Goal: Information Seeking & Learning: Check status

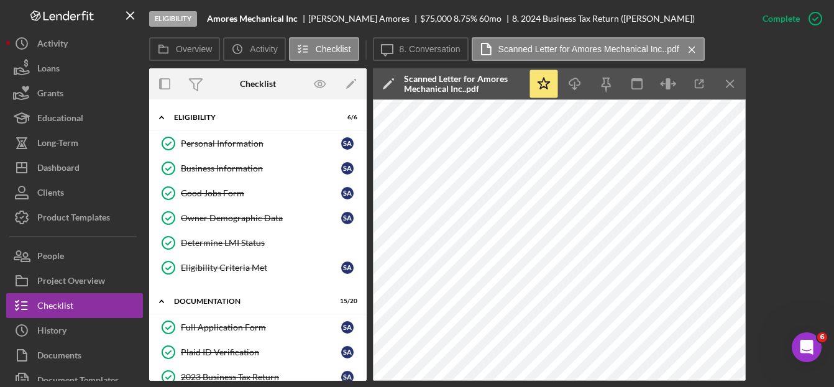
scroll to position [249, 0]
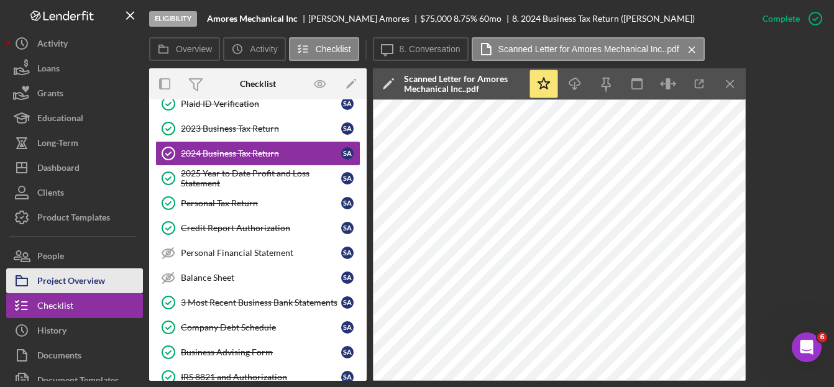
click at [76, 282] on div "Project Overview" at bounding box center [71, 283] width 68 height 28
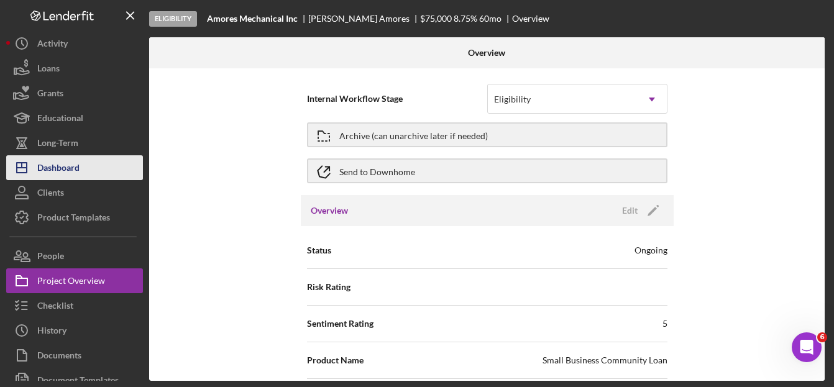
click at [51, 168] on div "Dashboard" at bounding box center [58, 169] width 42 height 28
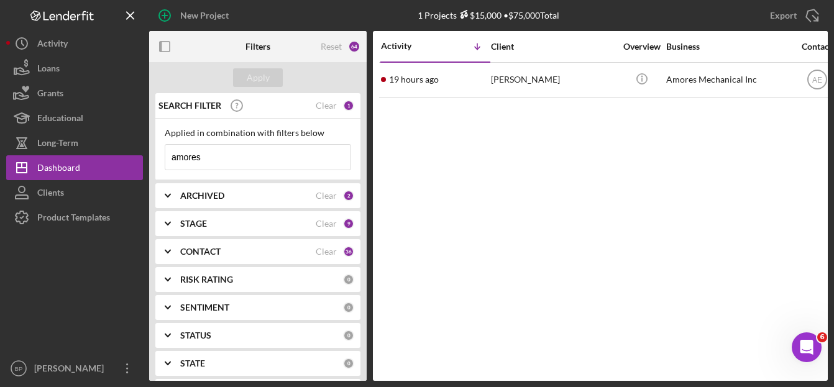
click at [208, 155] on input "amores" at bounding box center [257, 157] width 185 height 25
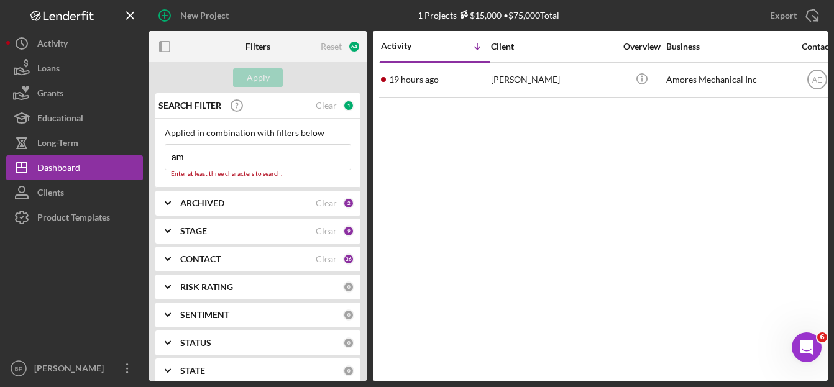
type input "a"
type input "ruzbeh"
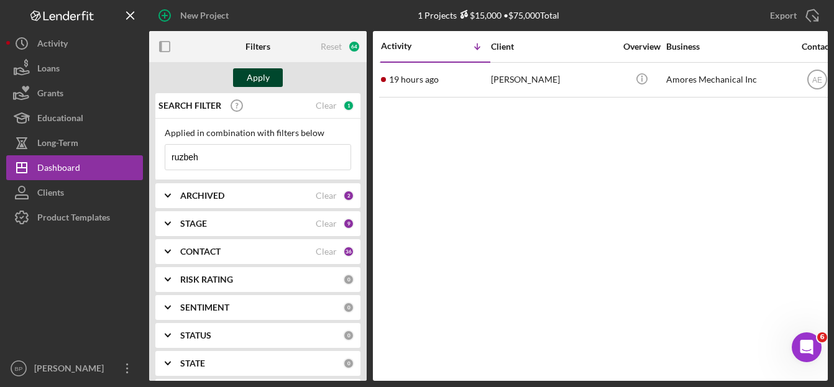
click at [249, 73] on div "Apply" at bounding box center [258, 77] width 23 height 19
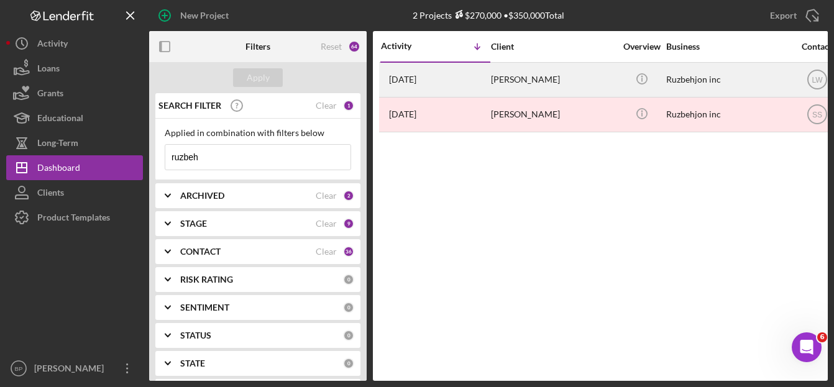
click at [512, 80] on div "[PERSON_NAME]" at bounding box center [553, 79] width 124 height 33
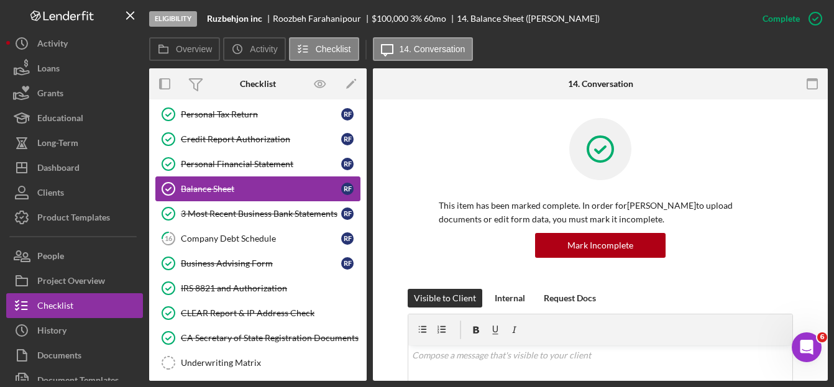
scroll to position [130, 0]
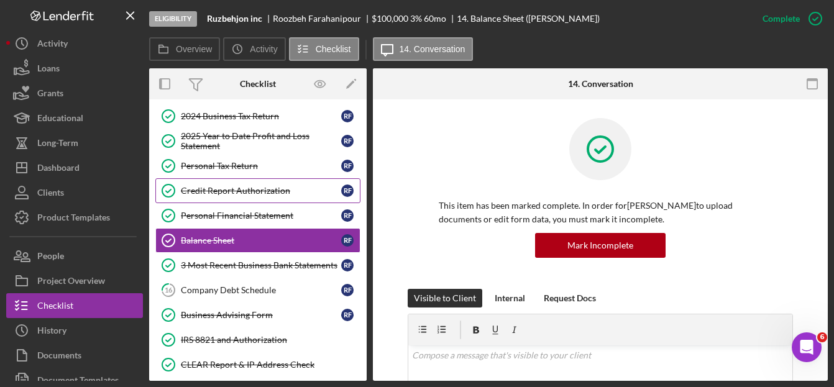
click at [254, 188] on div "Credit Report Authorization" at bounding box center [261, 191] width 160 height 10
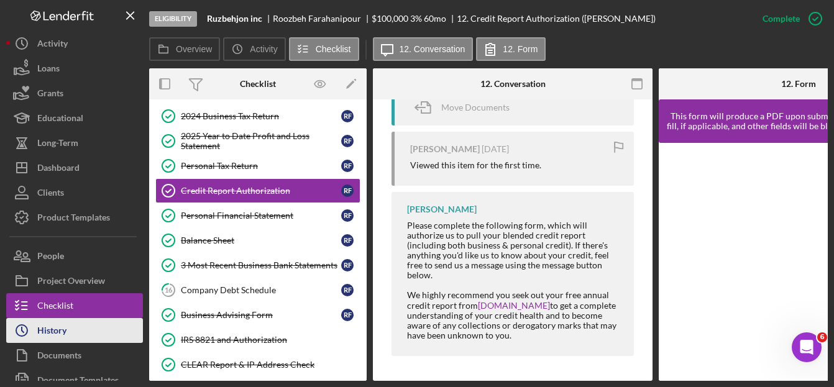
scroll to position [37, 0]
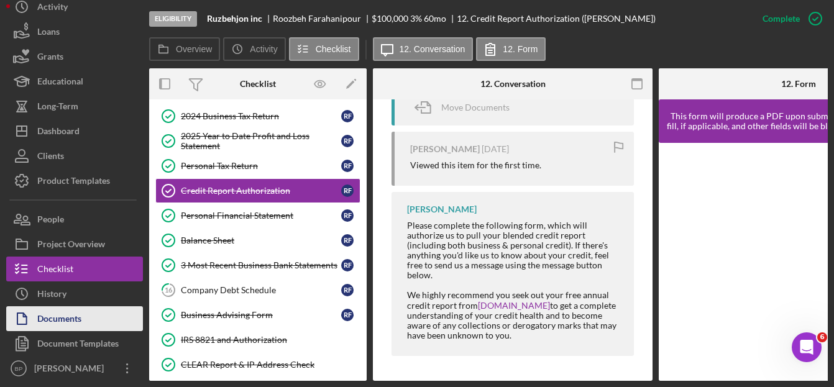
click at [88, 323] on button "Documents" at bounding box center [74, 318] width 137 height 25
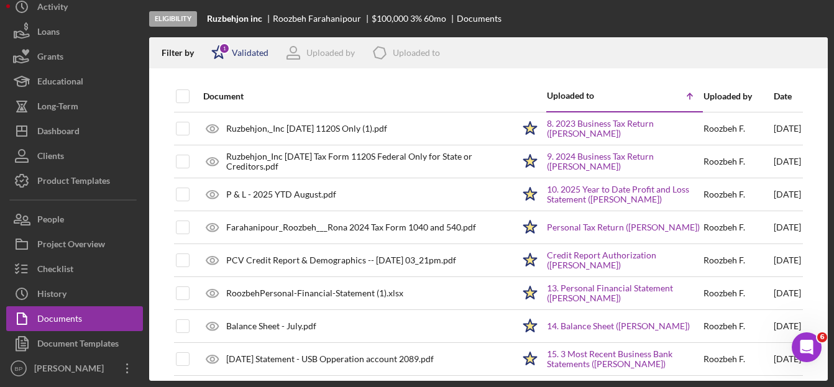
click at [246, 52] on div "Validated" at bounding box center [250, 53] width 37 height 10
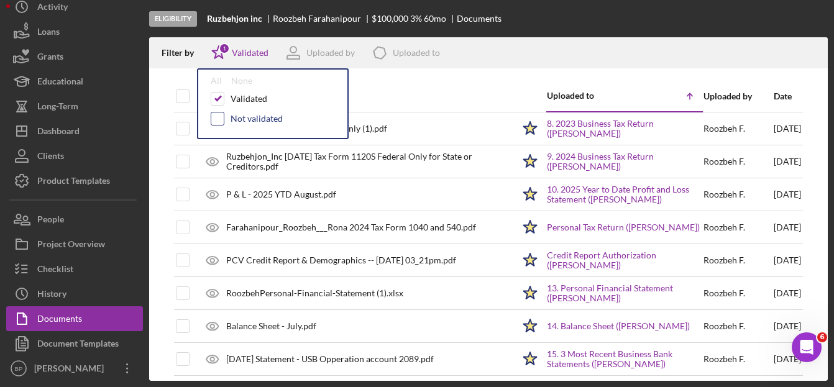
click at [214, 115] on input "checkbox" at bounding box center [217, 119] width 12 height 12
checkbox input "true"
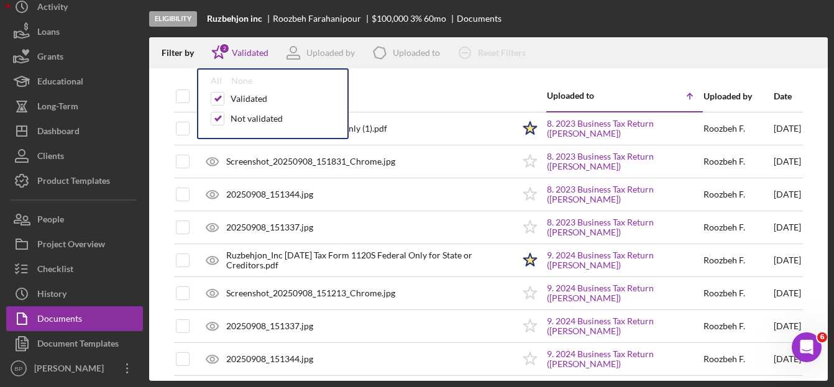
click at [774, 91] on div "Date" at bounding box center [787, 96] width 27 height 10
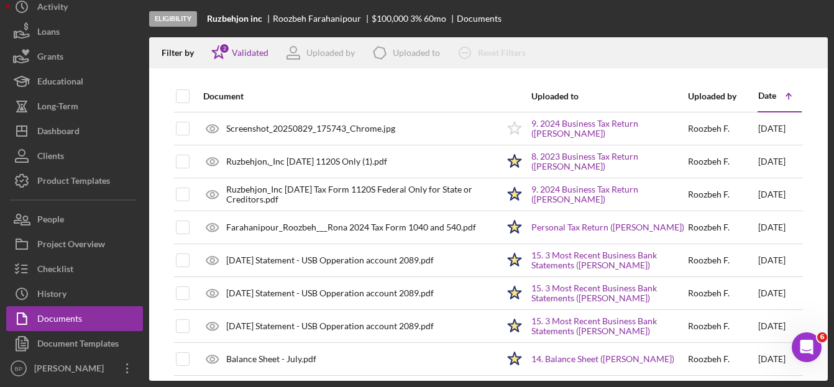
click at [761, 91] on div "Date" at bounding box center [767, 96] width 18 height 10
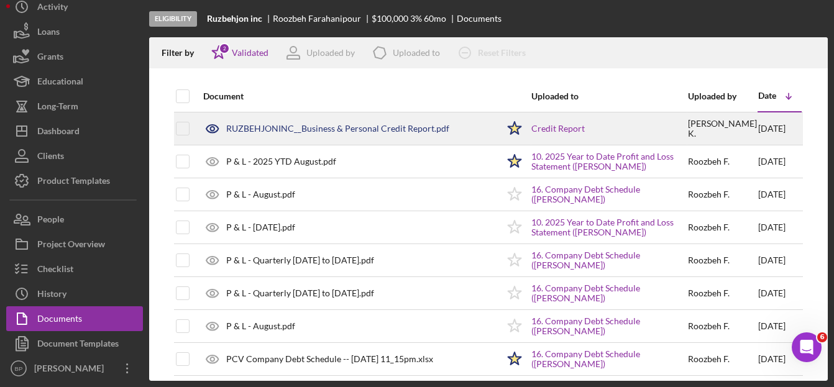
click at [381, 127] on div "RUZBEHJONINC__Business & Personal Credit Report.pdf" at bounding box center [337, 129] width 223 height 10
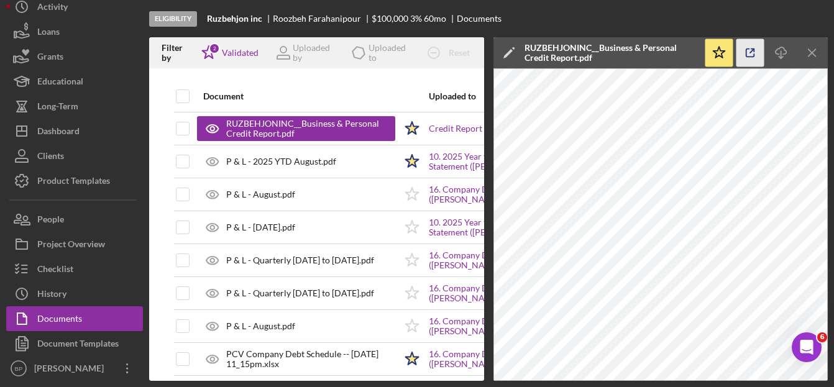
click at [750, 50] on icon "button" at bounding box center [751, 53] width 28 height 28
click at [812, 52] on line "button" at bounding box center [812, 52] width 7 height 7
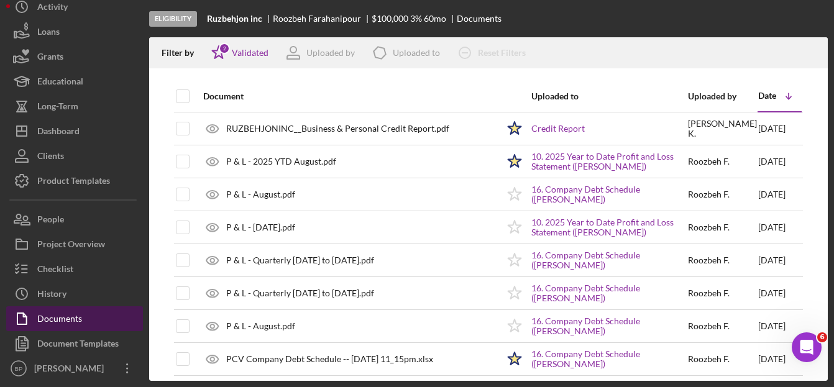
click at [96, 316] on button "Documents" at bounding box center [74, 318] width 137 height 25
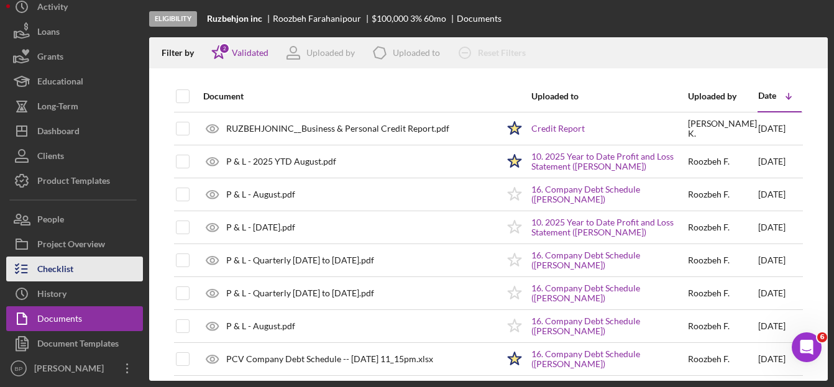
click at [94, 272] on button "Checklist" at bounding box center [74, 269] width 137 height 25
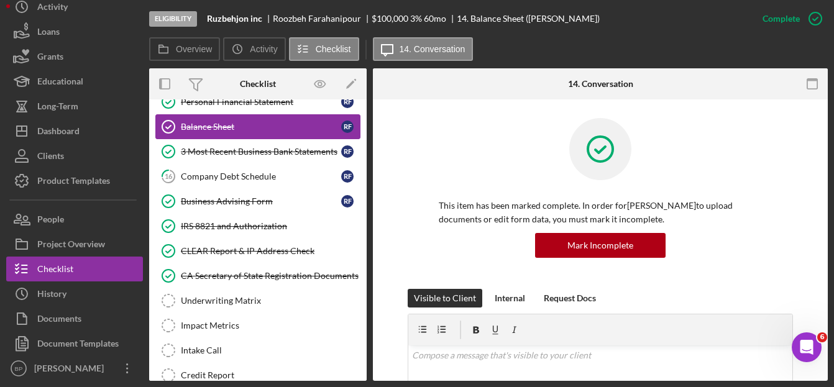
scroll to position [254, 0]
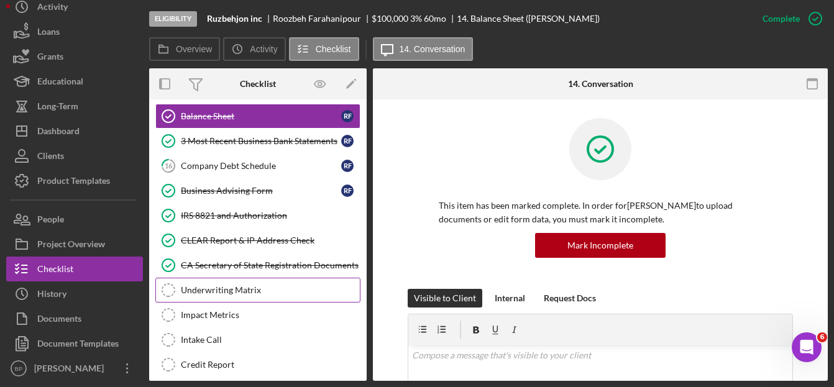
click at [219, 291] on div "Underwriting Matrix" at bounding box center [270, 290] width 179 height 10
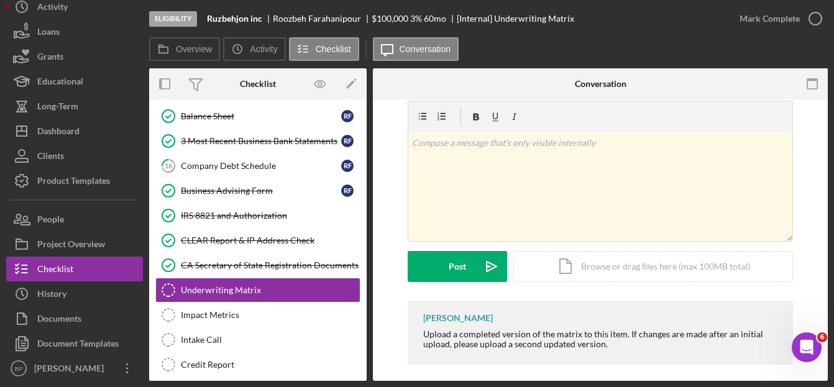
scroll to position [26, 0]
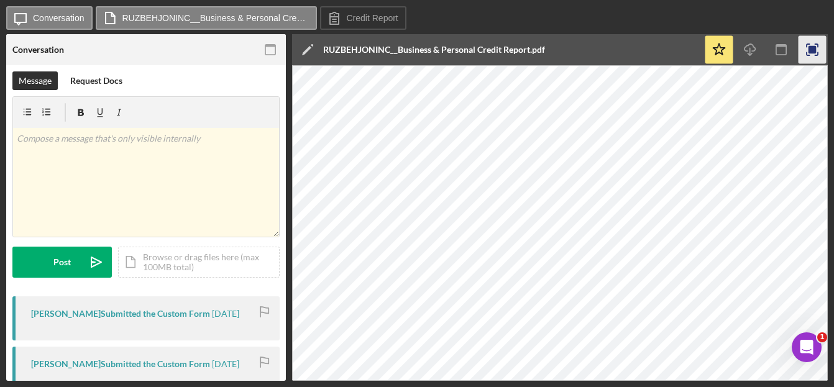
click at [808, 45] on icon "button" at bounding box center [813, 50] width 28 height 28
